Goal: Task Accomplishment & Management: Complete application form

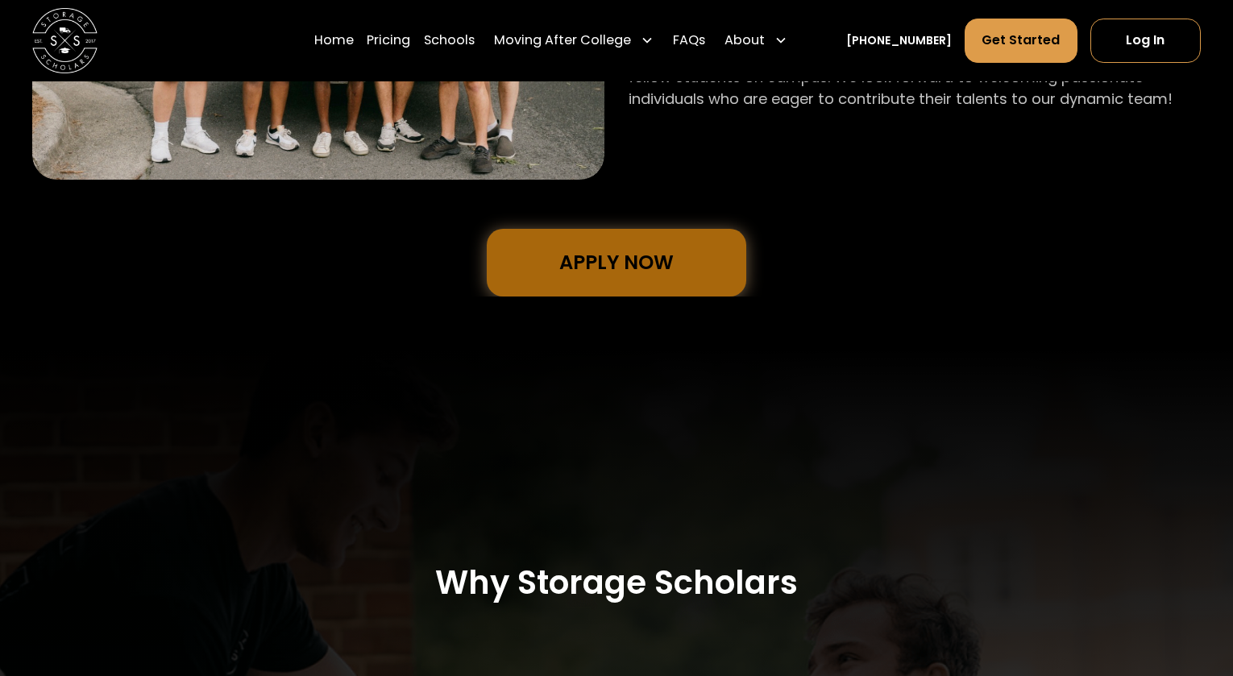
scroll to position [1364, 0]
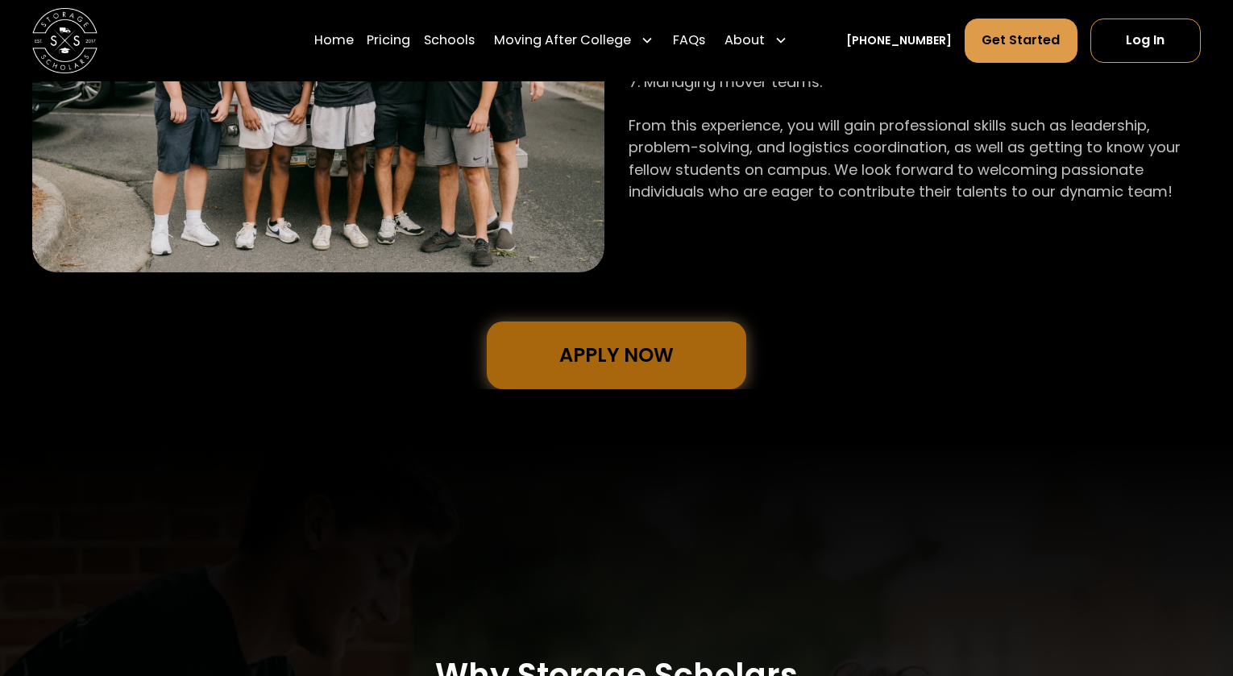
click at [648, 356] on link "Apply Now" at bounding box center [617, 355] width 260 height 68
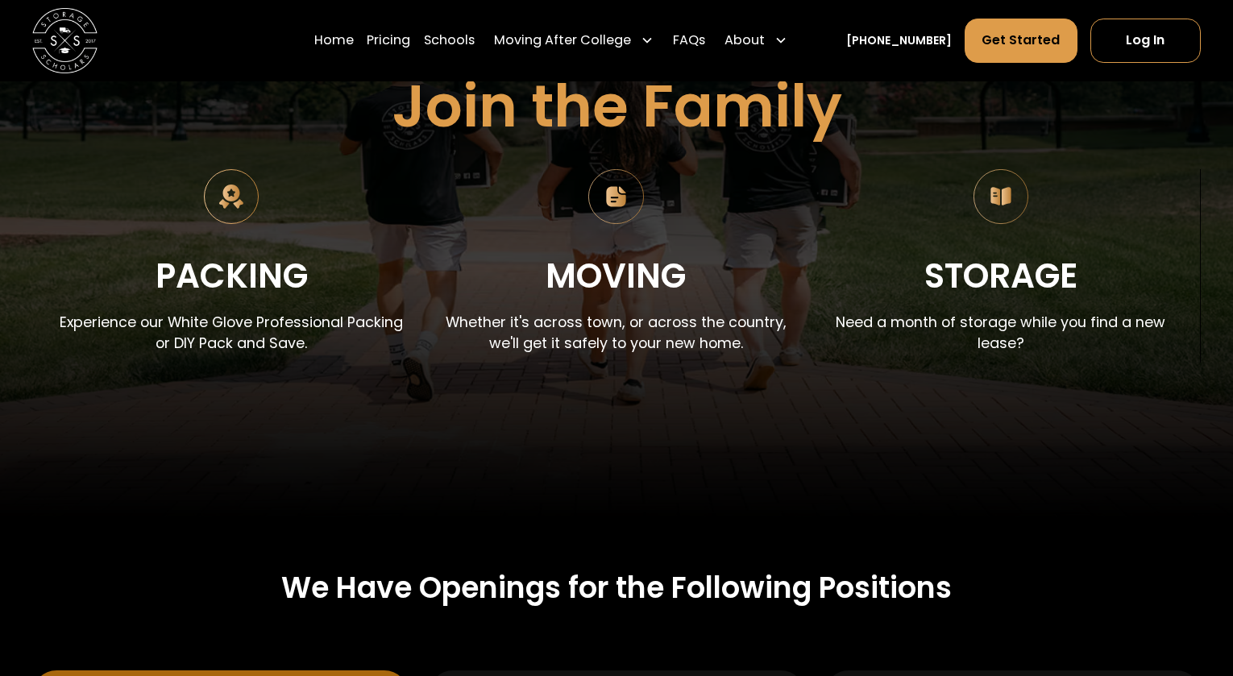
scroll to position [0, 0]
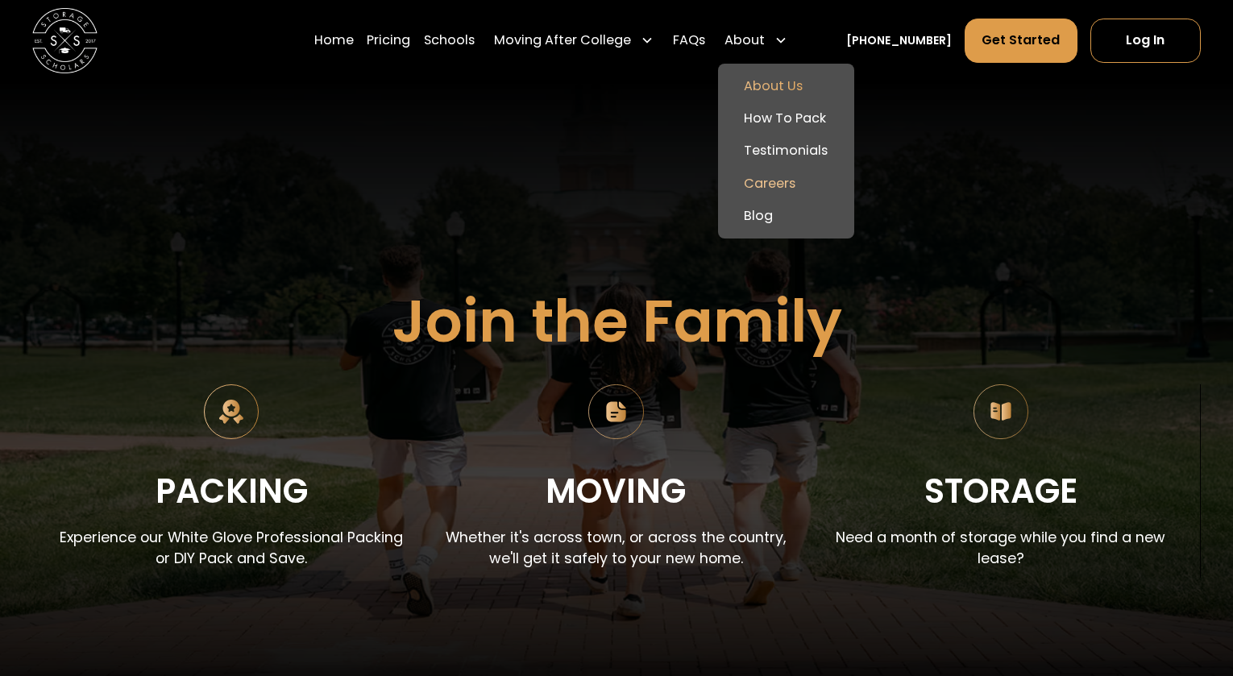
click at [802, 80] on link "About Us" at bounding box center [785, 86] width 122 height 32
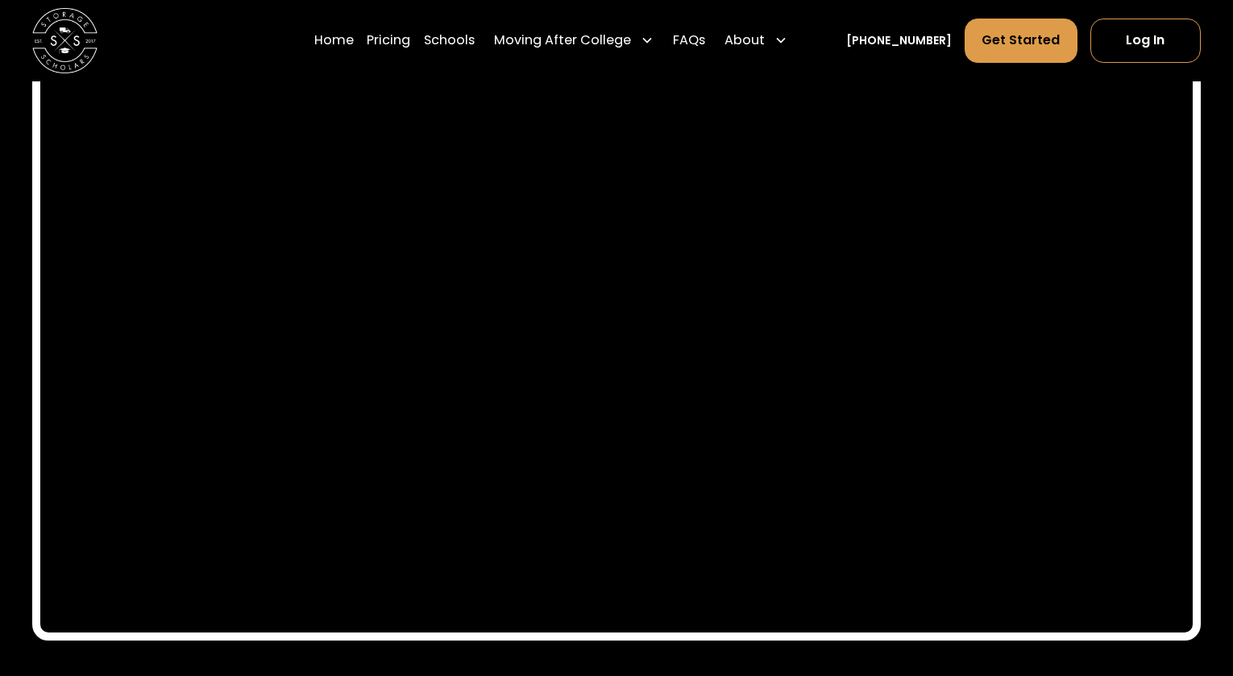
scroll to position [7590, 0]
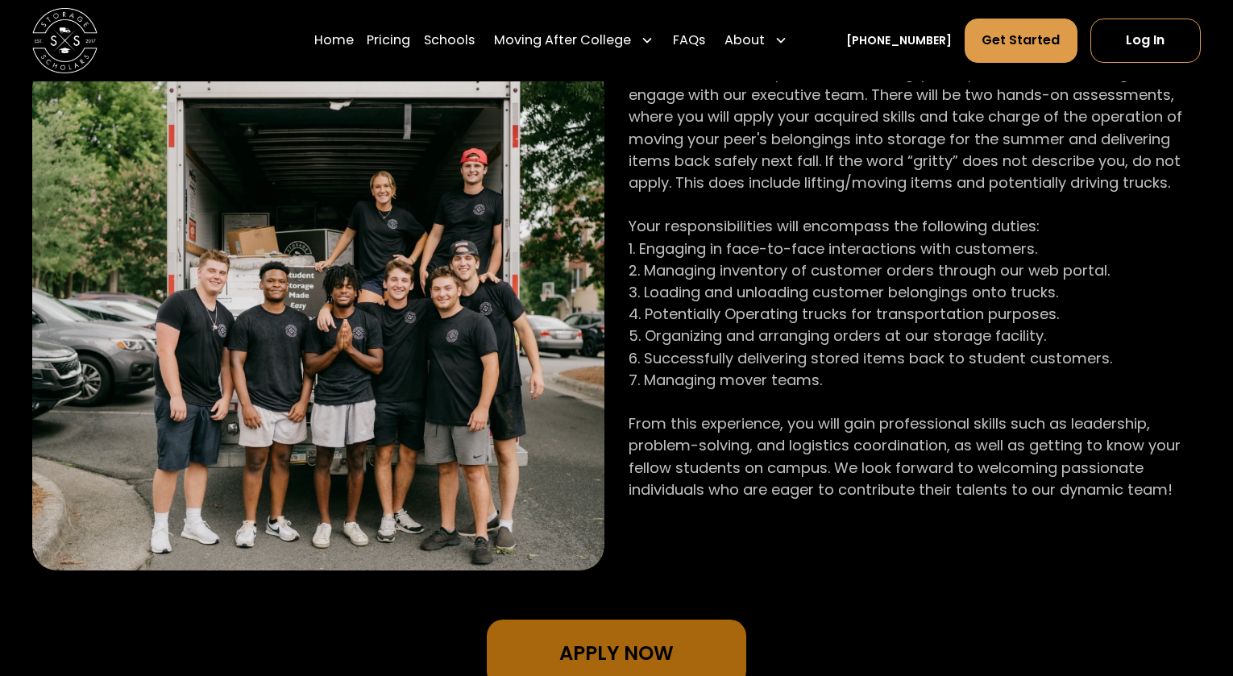
scroll to position [1076, 0]
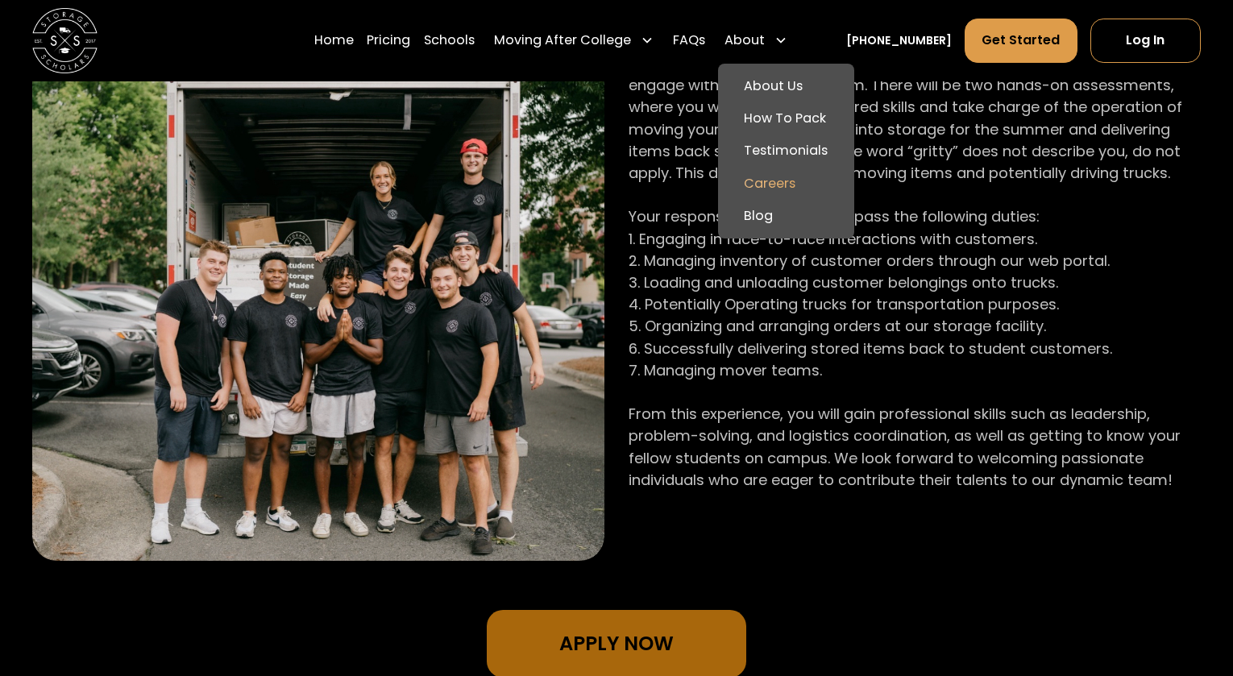
click at [800, 186] on link "Careers" at bounding box center [785, 184] width 122 height 32
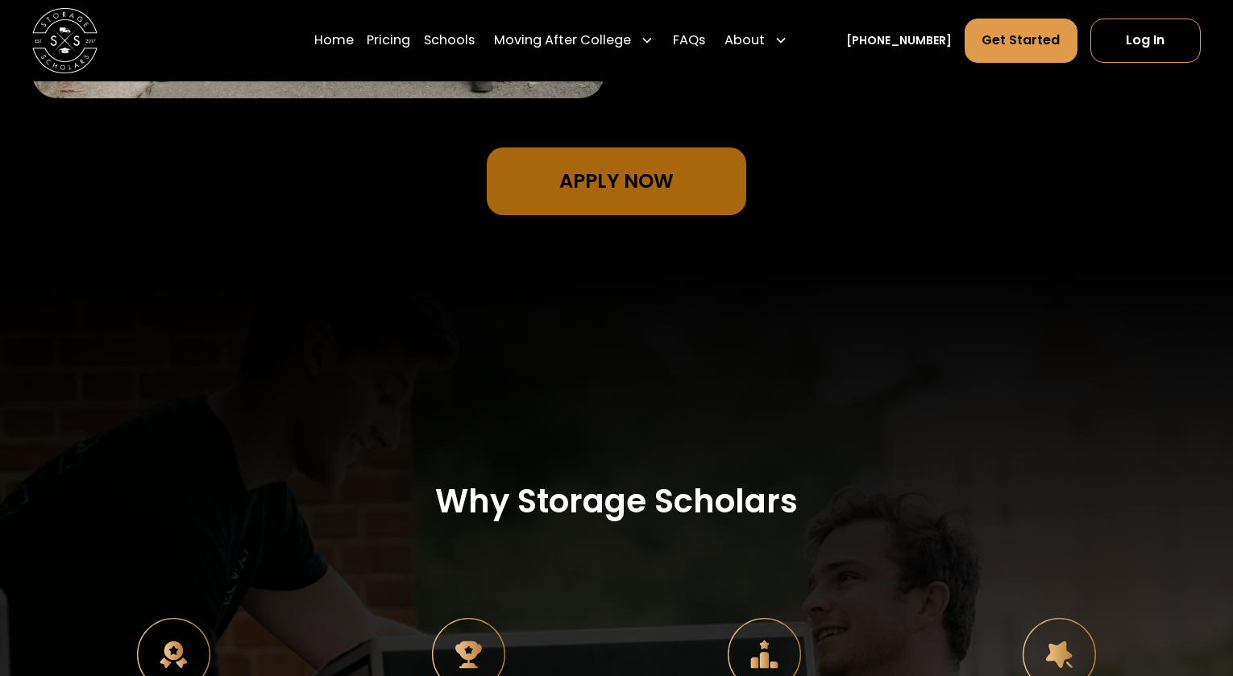
scroll to position [1358, 0]
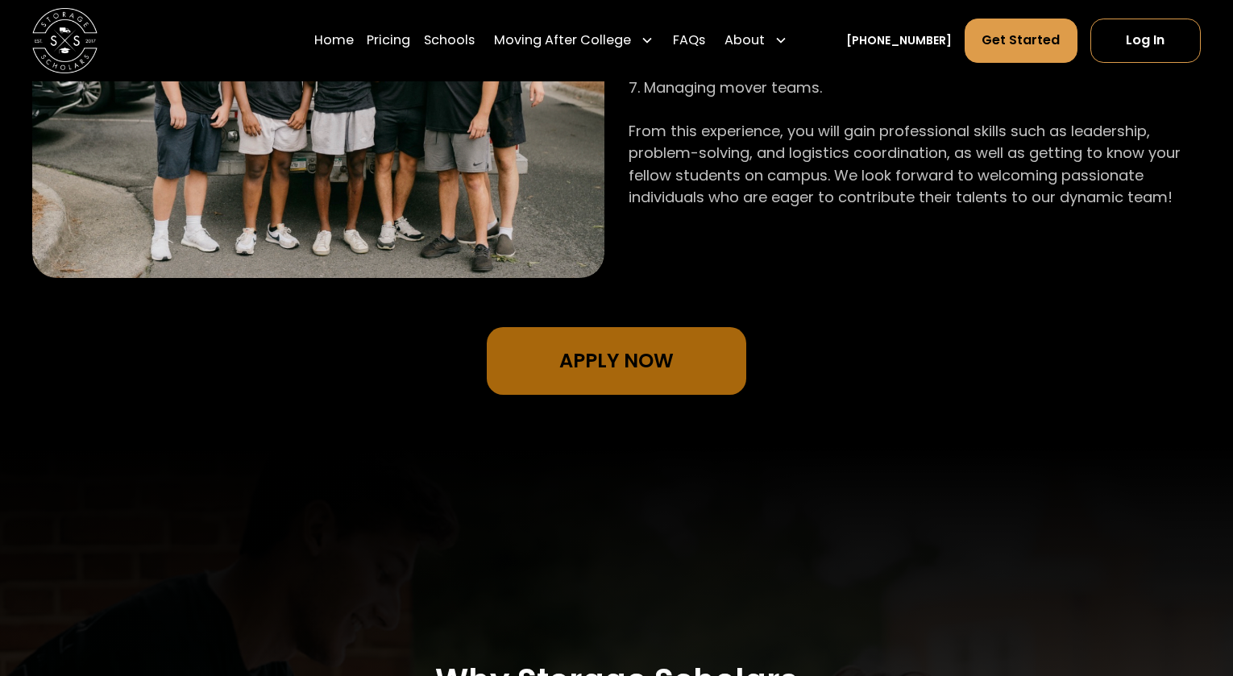
click at [643, 324] on div "Operations Coordinator You will receive comprehensive training, participate in …" at bounding box center [615, 30] width 1167 height 728
click at [645, 348] on link "Apply Now" at bounding box center [617, 361] width 260 height 68
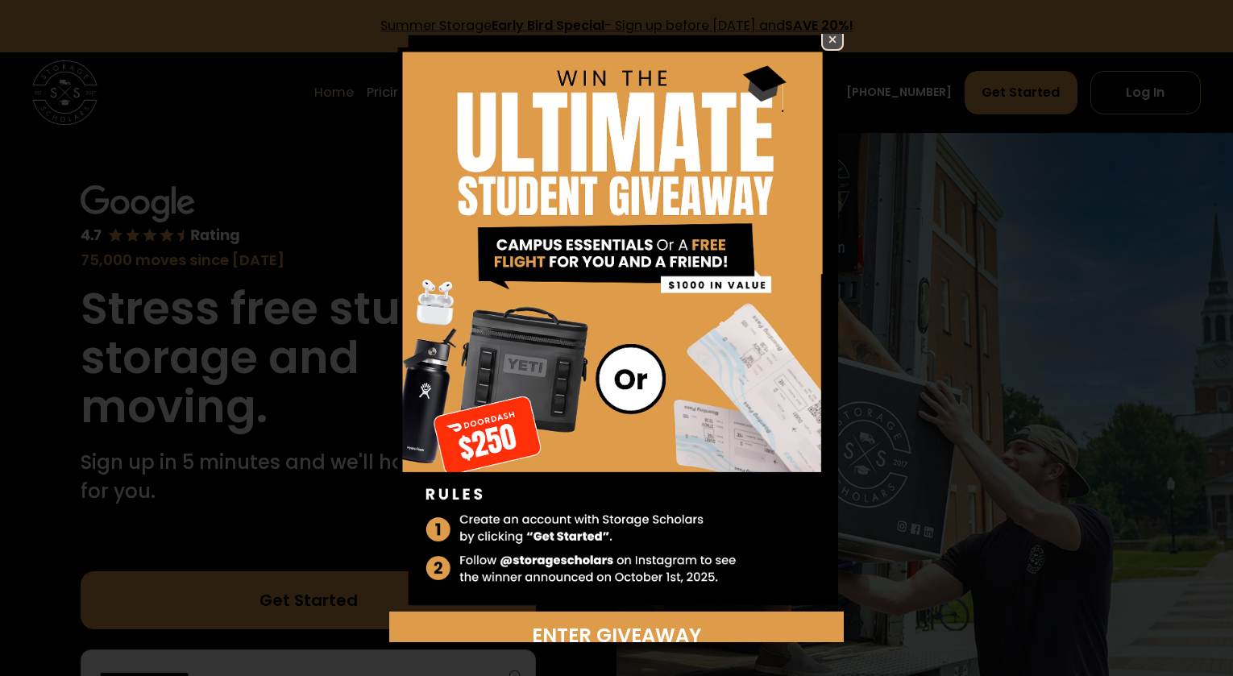
scroll to position [9, 0]
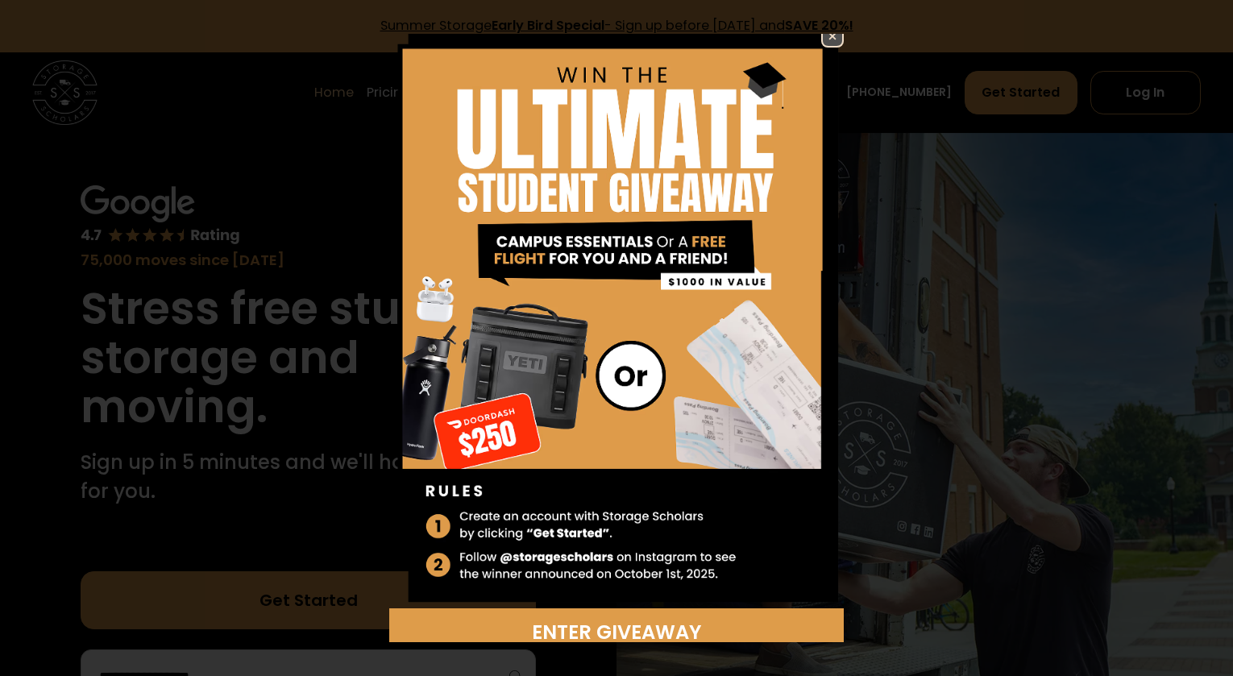
click at [823, 43] on img at bounding box center [832, 36] width 19 height 19
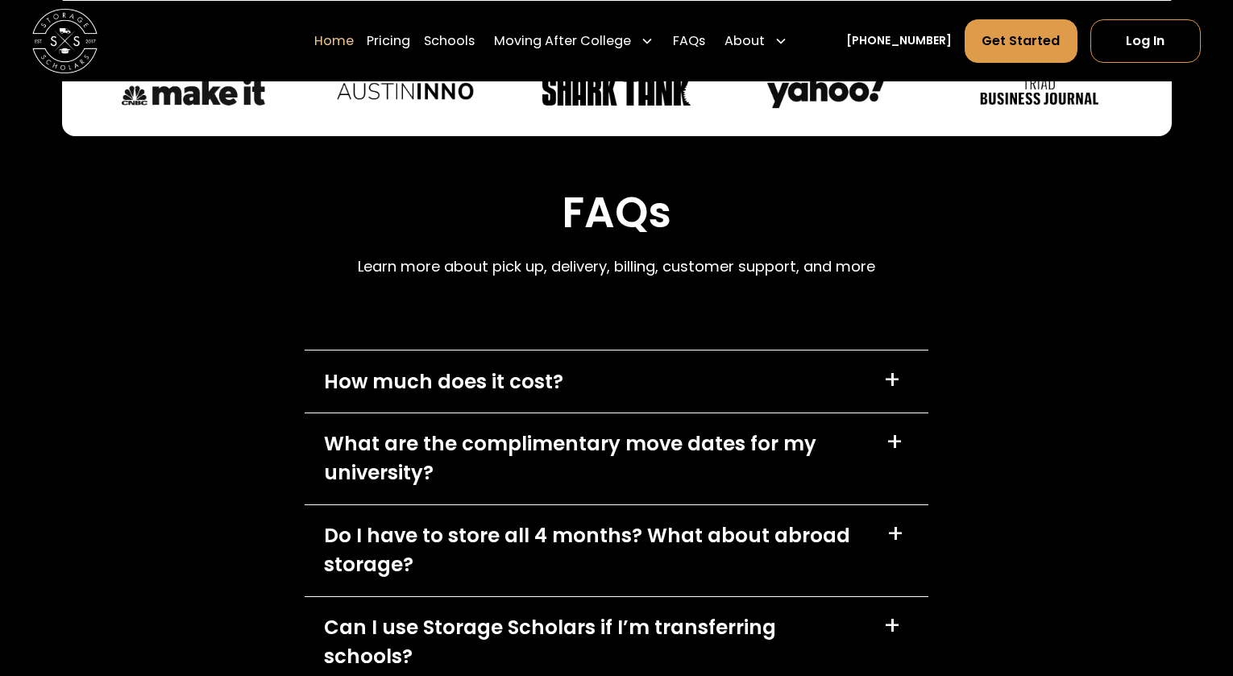
scroll to position [4632, 0]
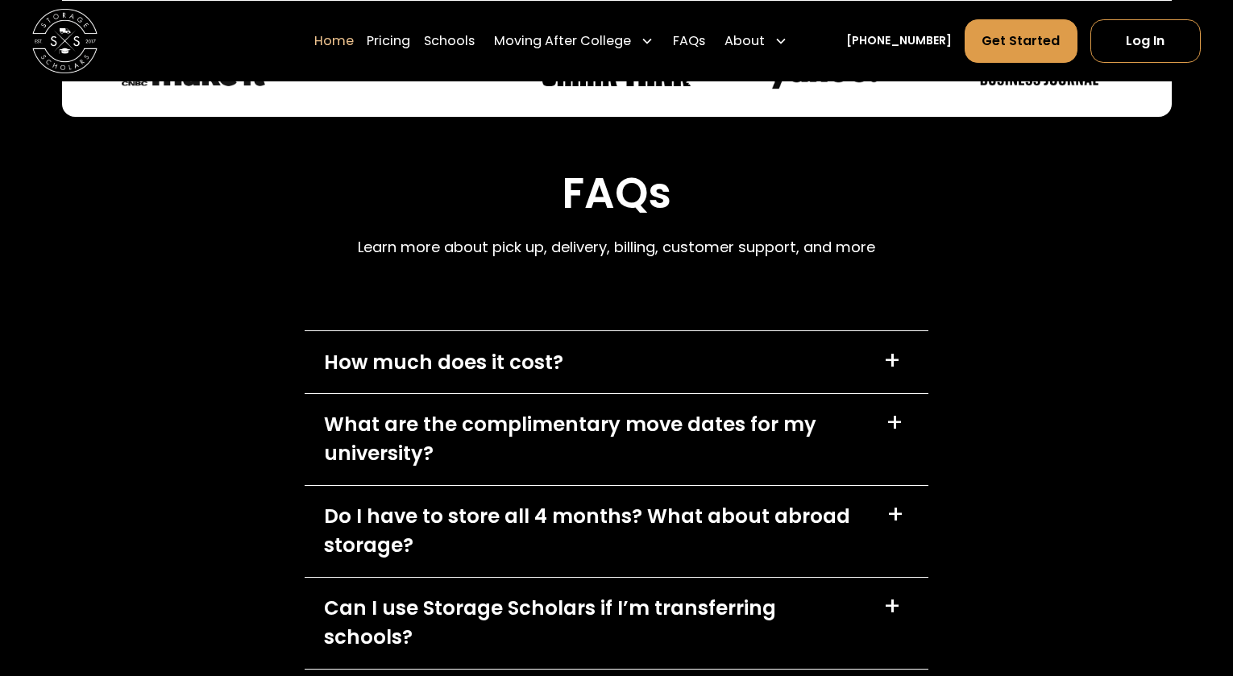
click at [622, 331] on div "How much does it cost? +" at bounding box center [617, 362] width 624 height 62
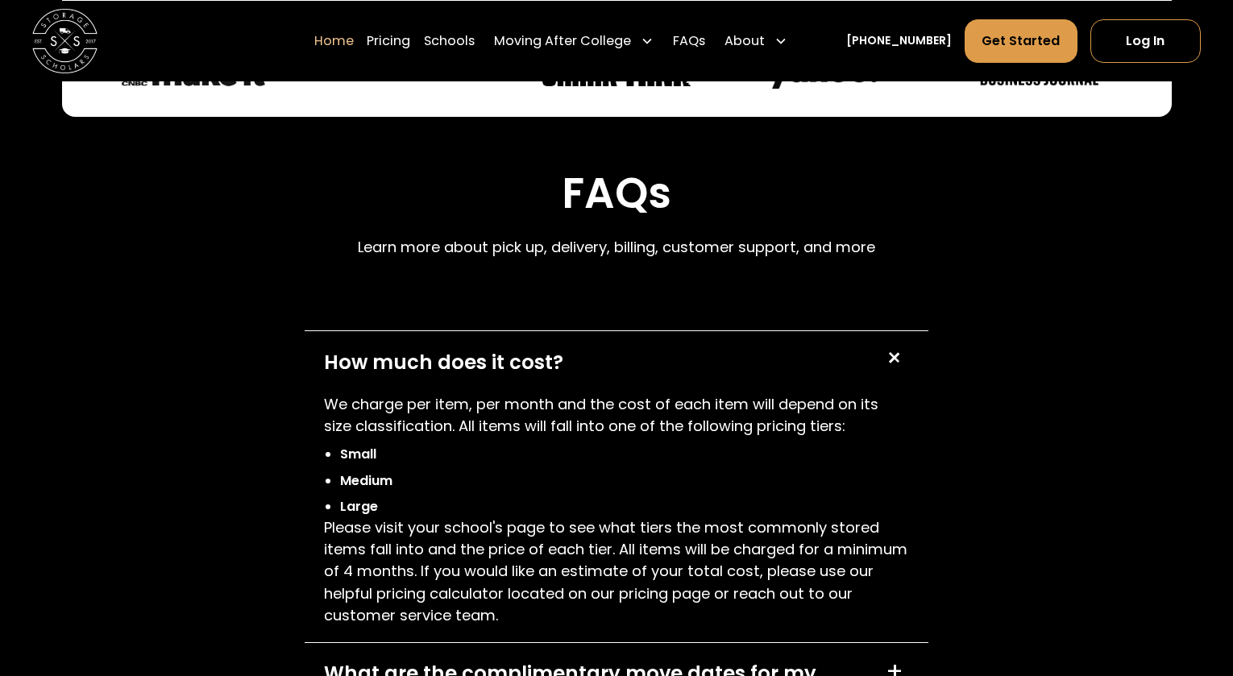
click at [622, 331] on div "How much does it cost? +" at bounding box center [617, 362] width 624 height 62
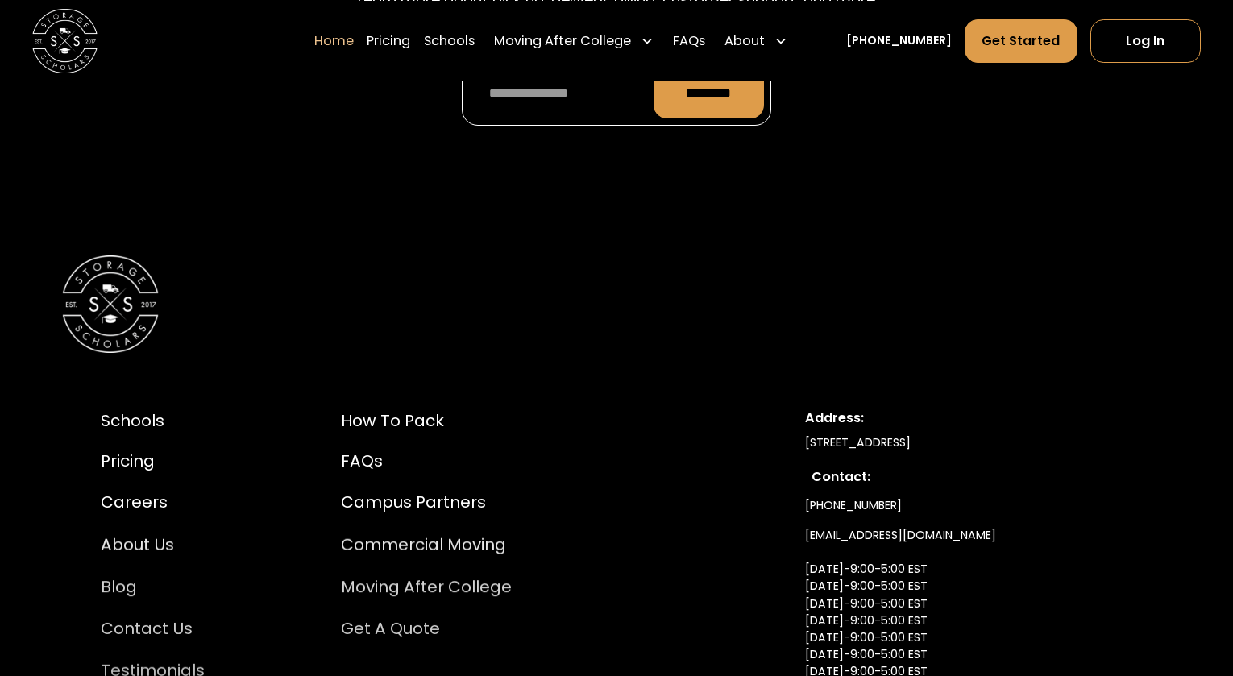
scroll to position [5482, 0]
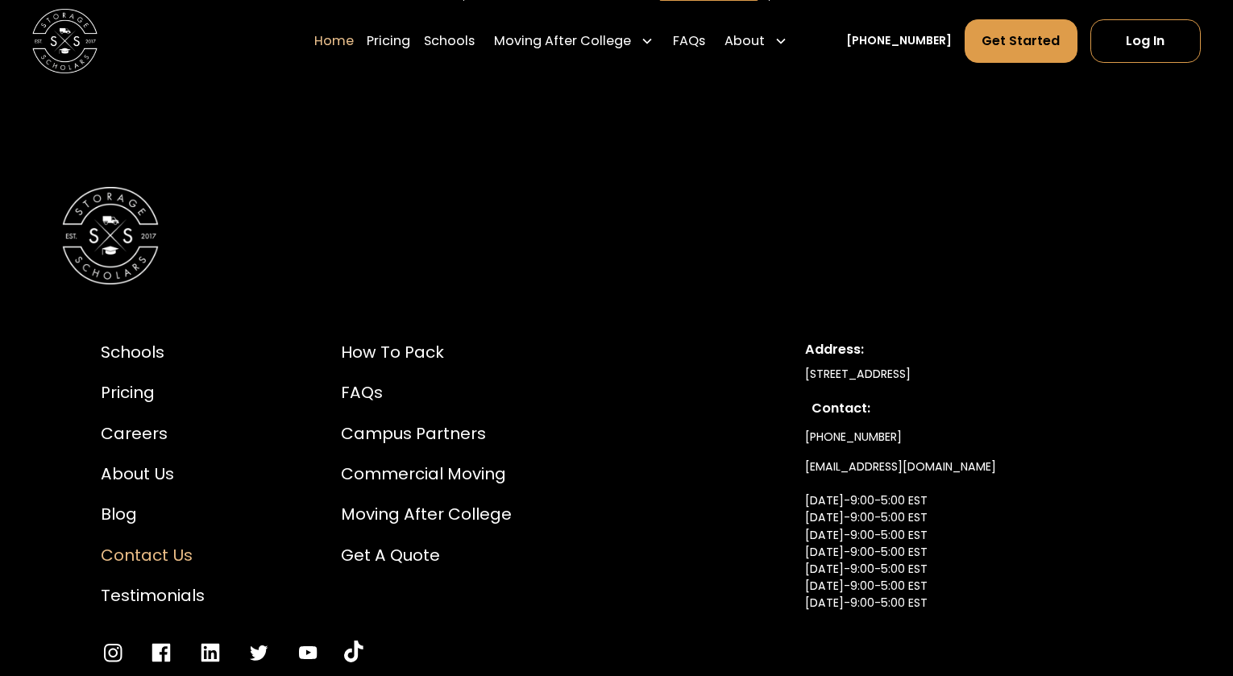
click at [154, 543] on div "Contact Us" at bounding box center [153, 555] width 104 height 24
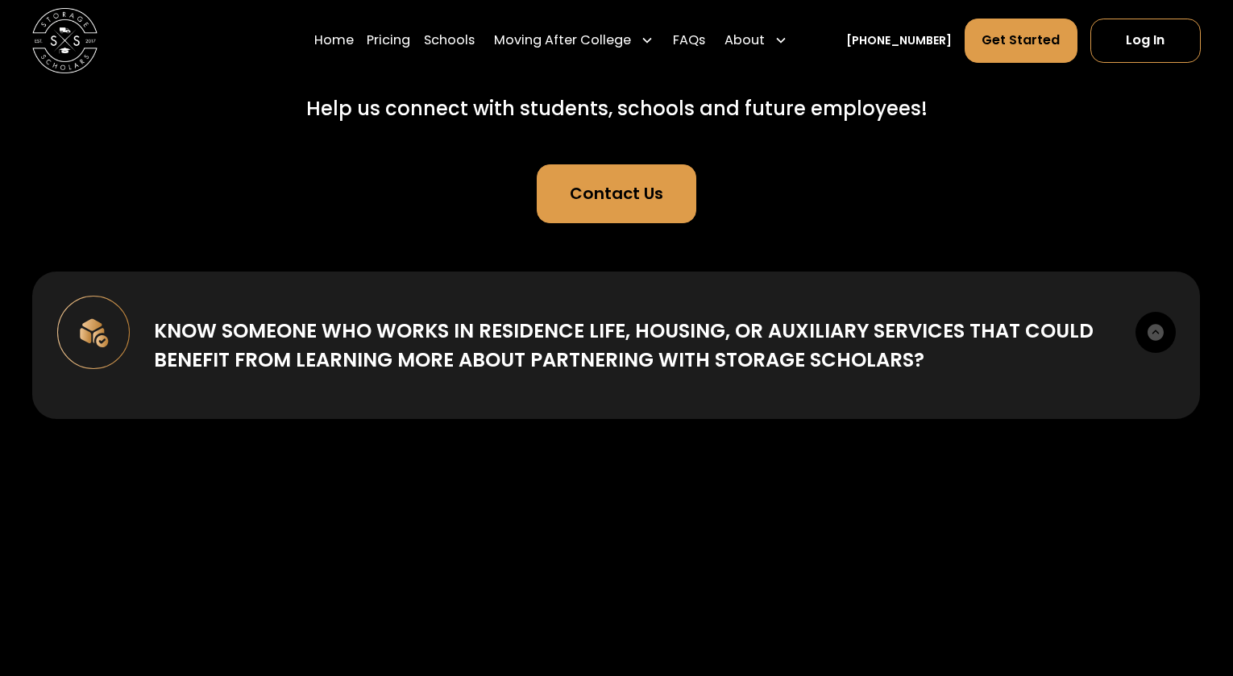
scroll to position [234, 0]
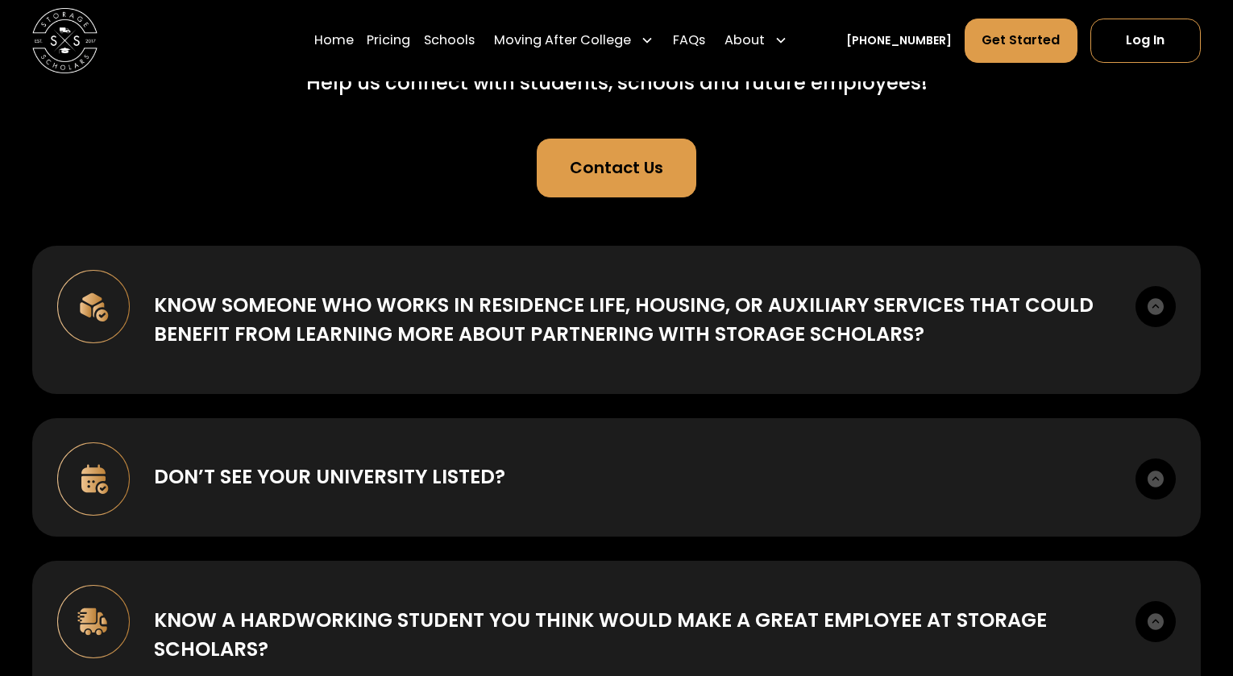
click at [639, 178] on div "Contact Us" at bounding box center [616, 167] width 93 height 24
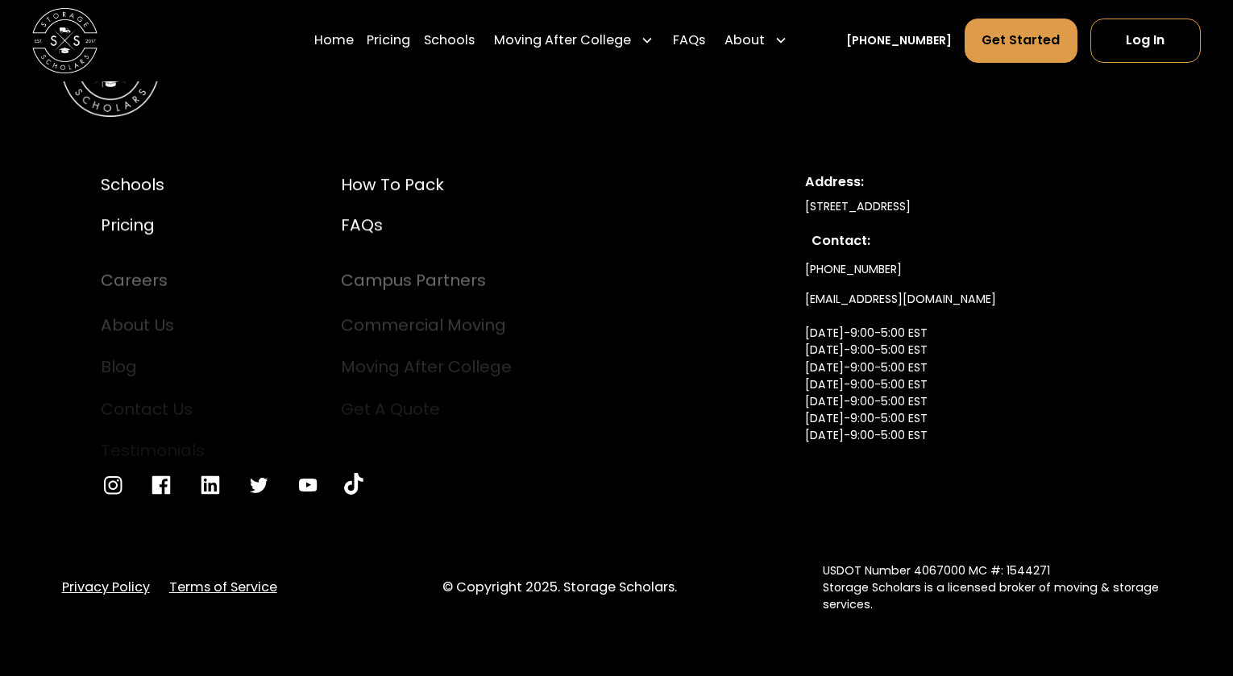
scroll to position [1639, 0]
